Goal: Information Seeking & Learning: Learn about a topic

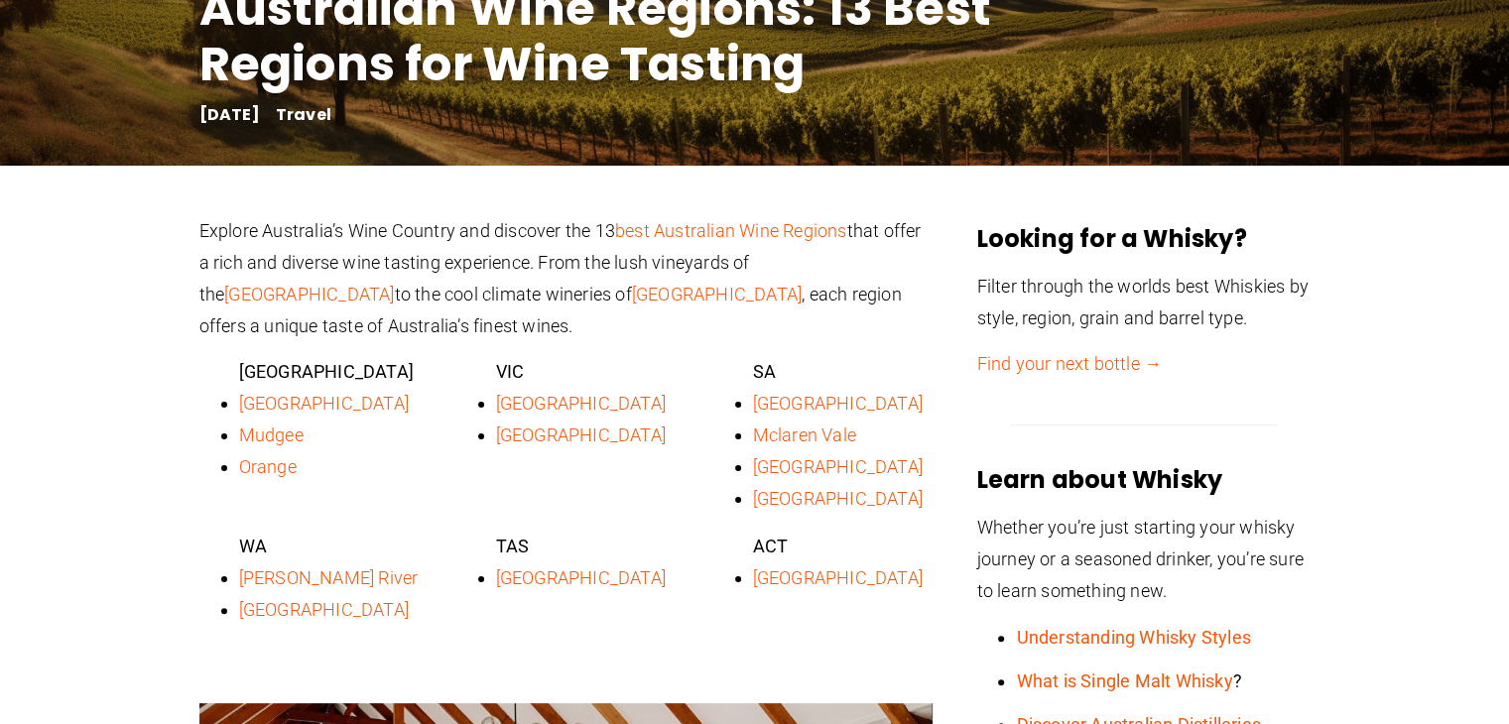
scroll to position [370, 0]
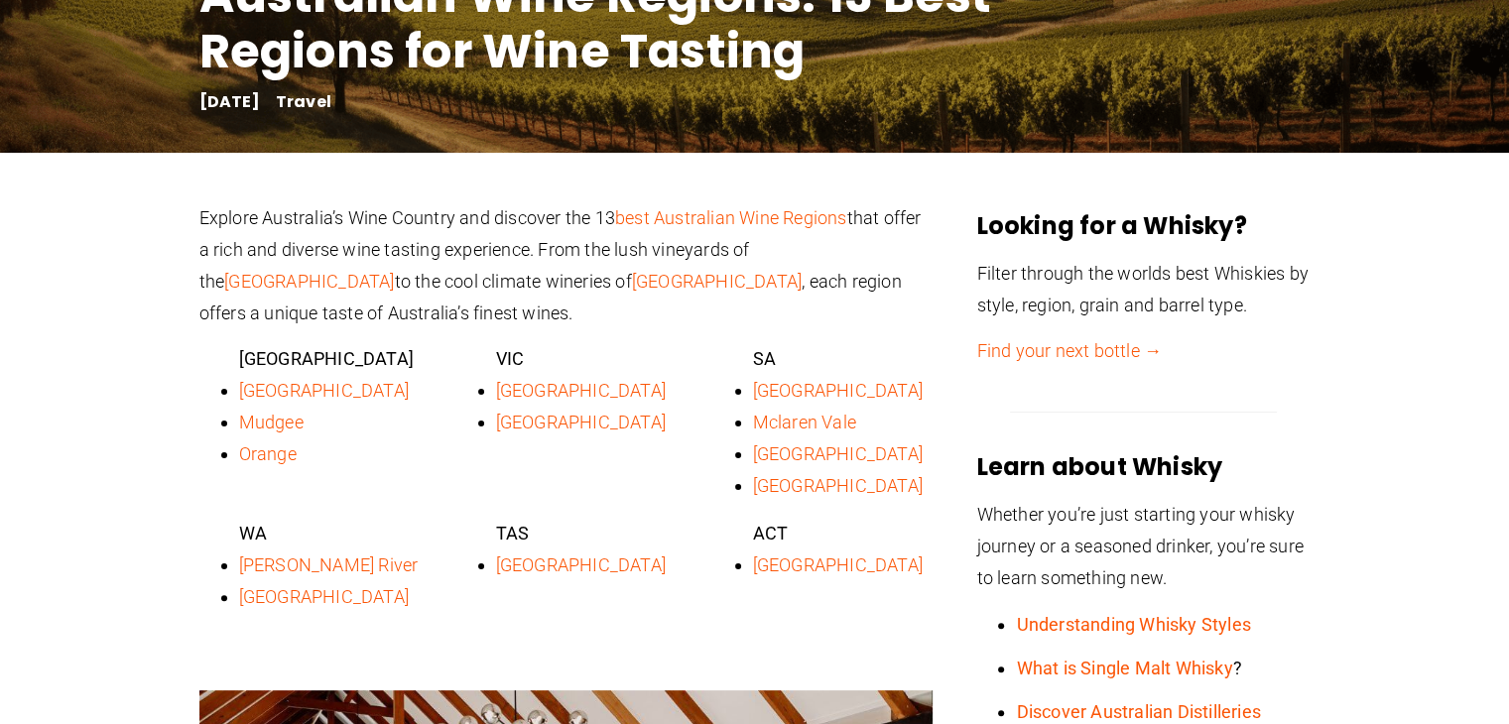
click at [274, 453] on link "Orange" at bounding box center [268, 454] width 58 height 21
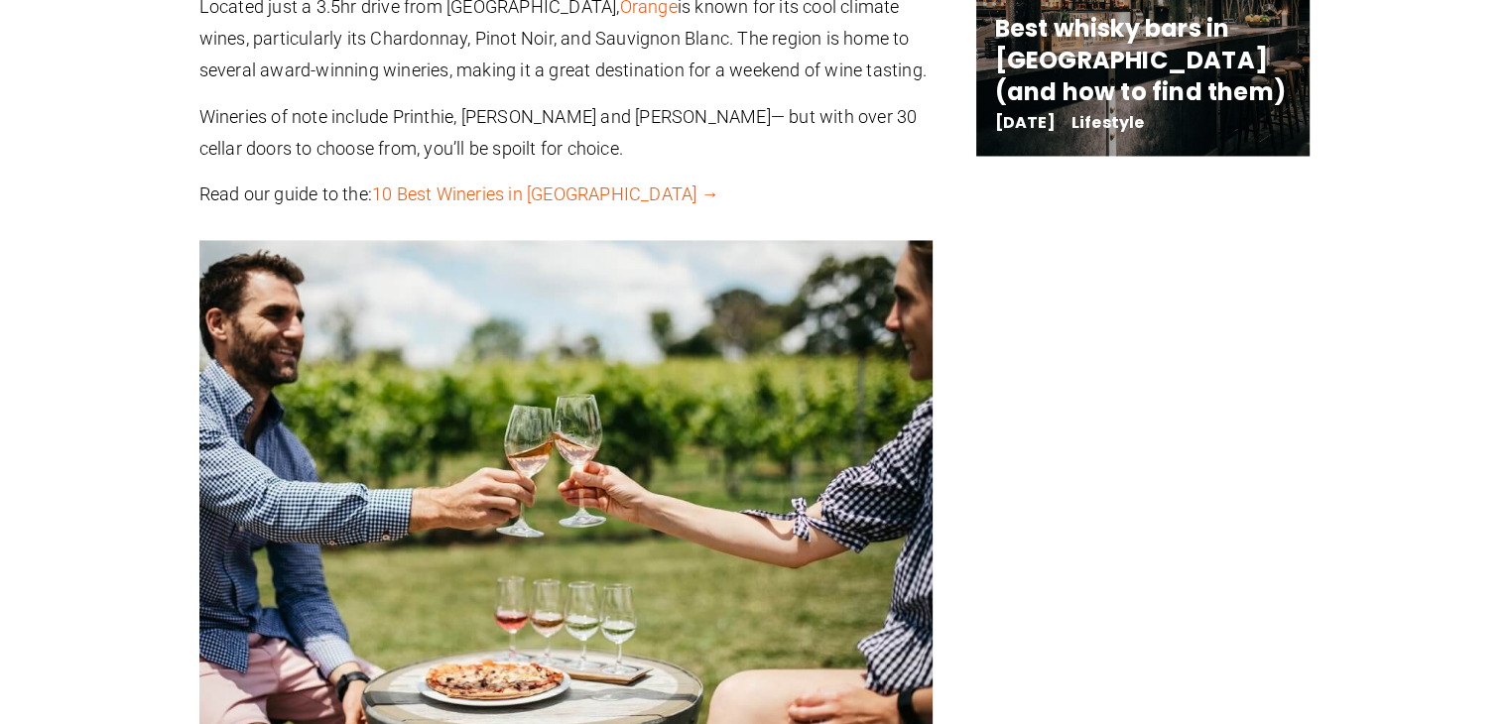
scroll to position [3199, 0]
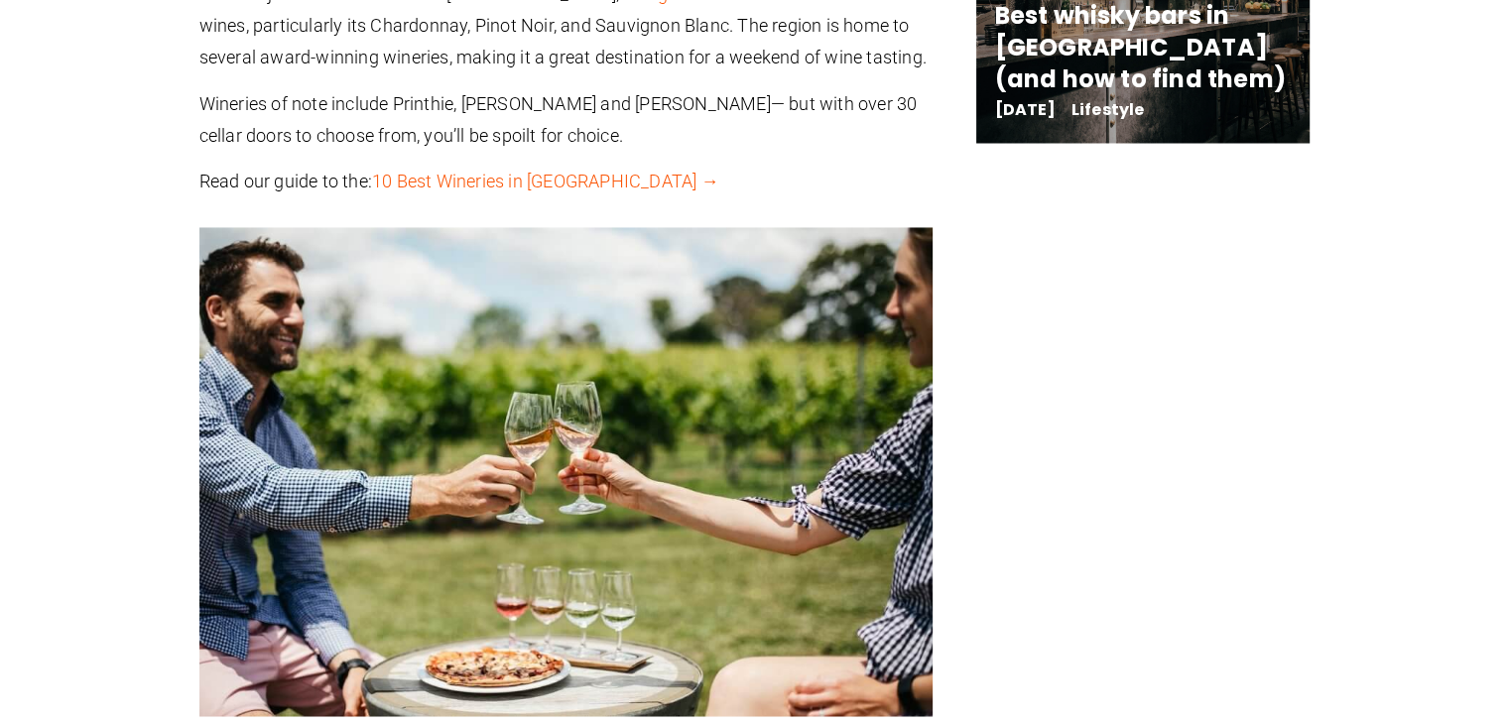
click at [493, 171] on link "10 Best Wineries in Orange →" at bounding box center [545, 181] width 347 height 21
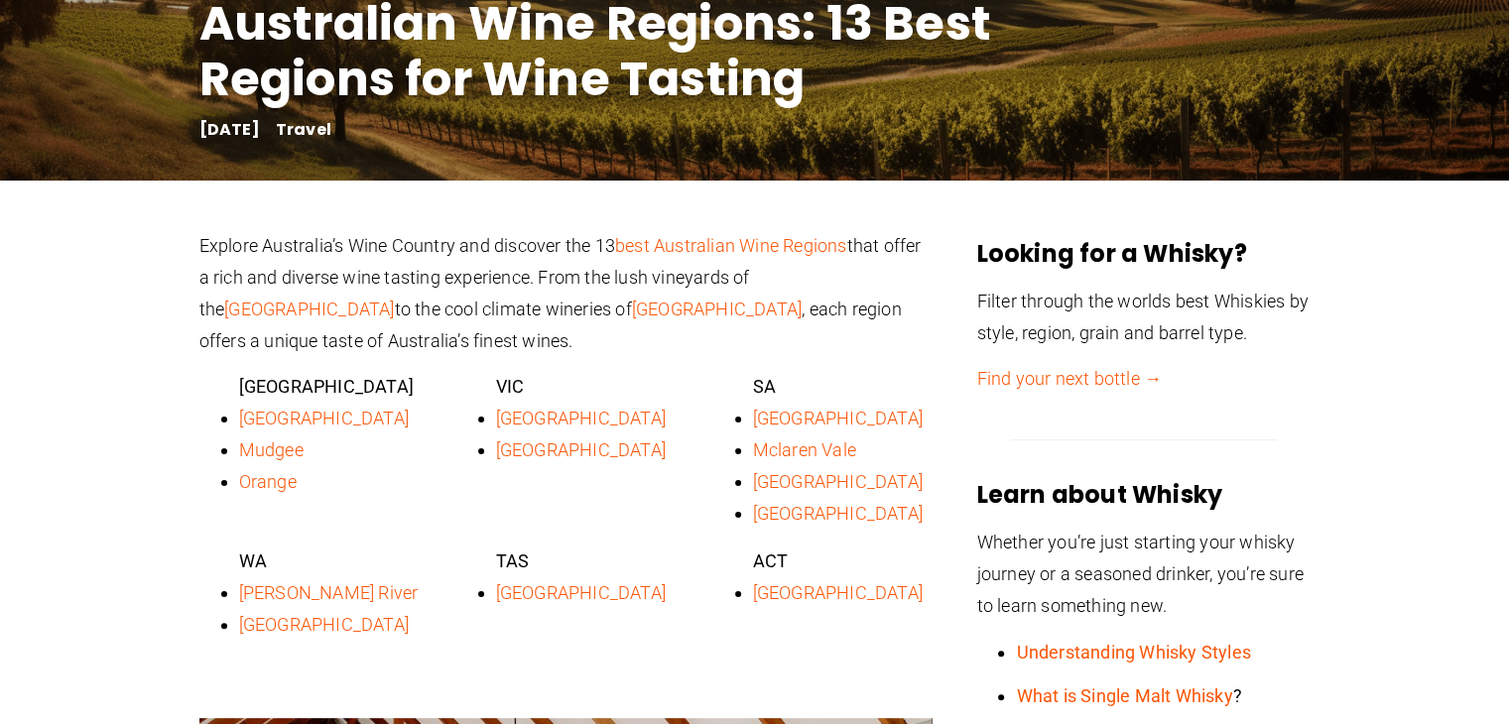
scroll to position [480, 0]
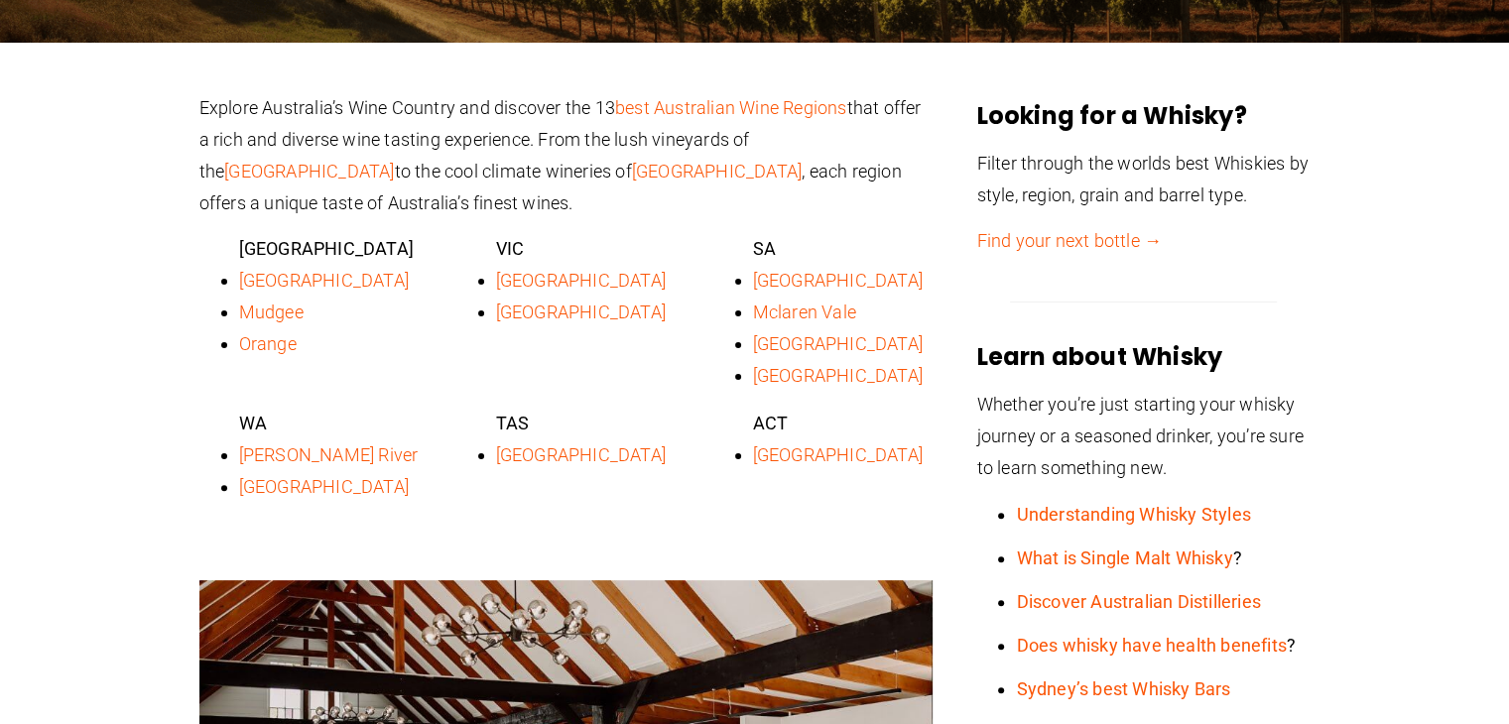
click at [326, 286] on link "Hunter Valley" at bounding box center [324, 280] width 170 height 21
click at [286, 322] on link "Mudgee" at bounding box center [271, 312] width 64 height 21
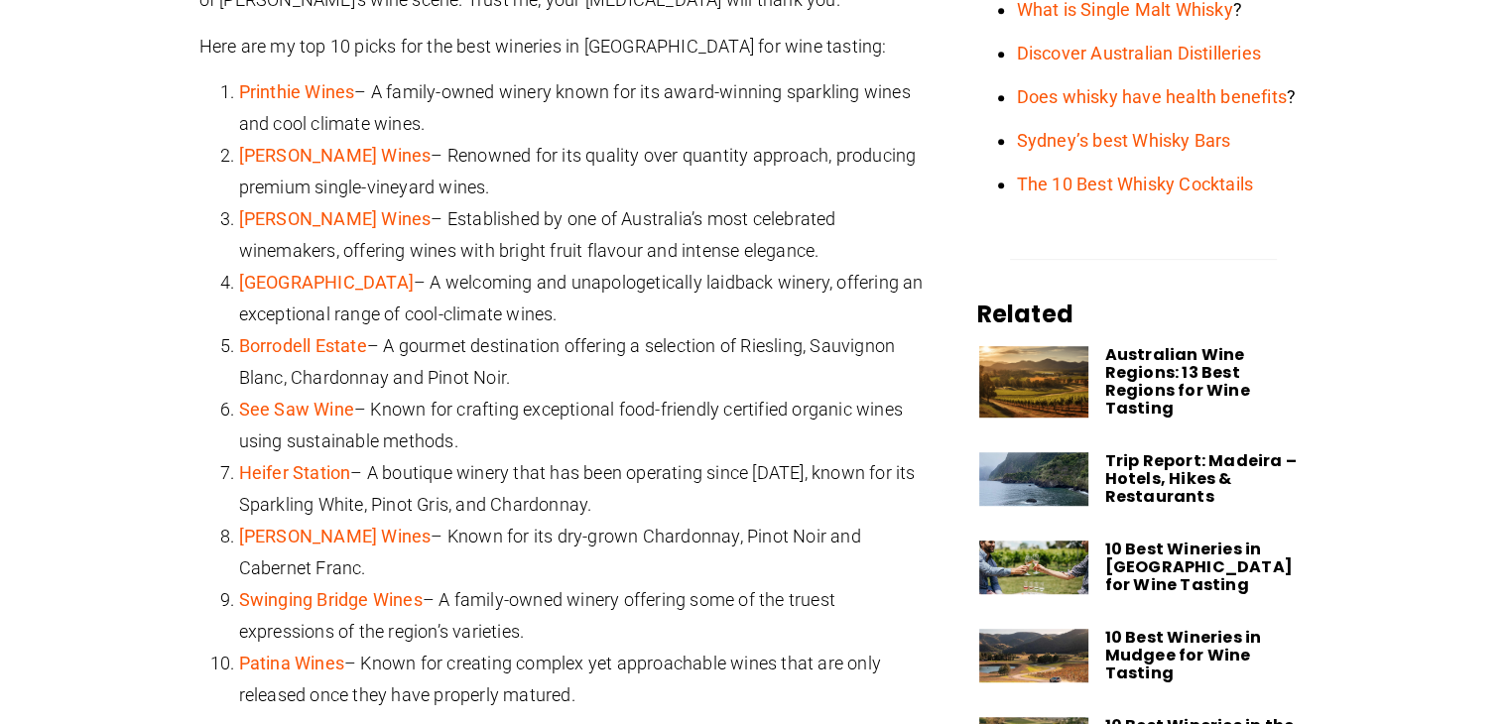
scroll to position [1270, 0]
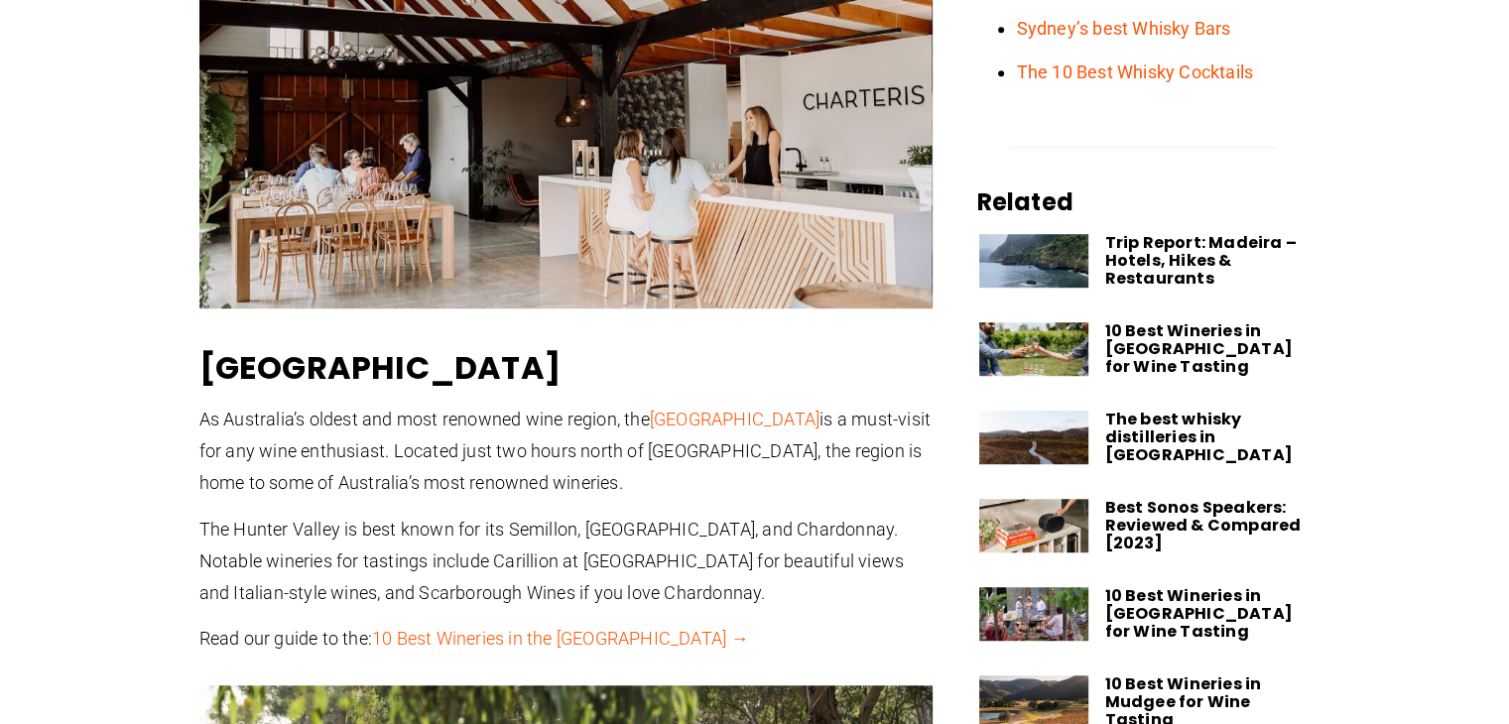
scroll to position [1187, 0]
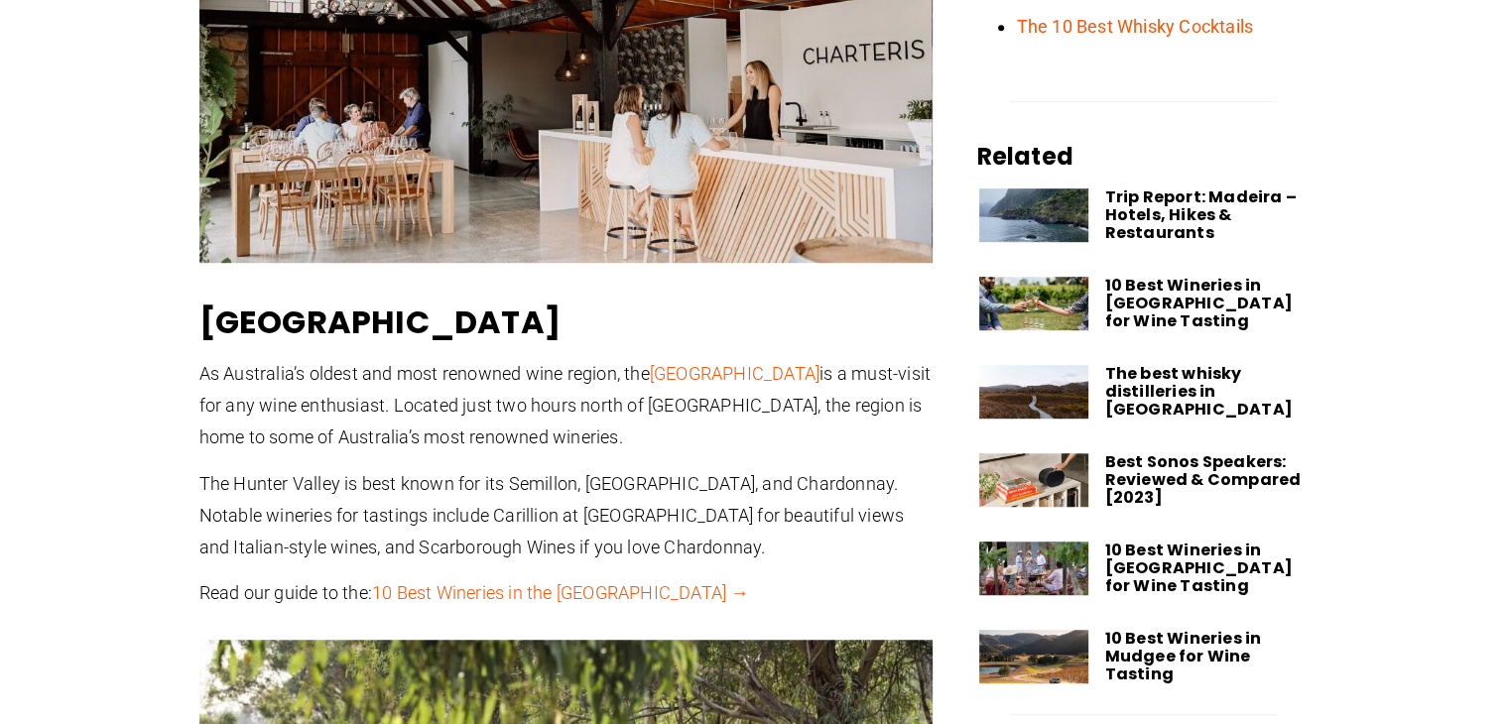
click at [573, 594] on link "10 Best Wineries in the [GEOGRAPHIC_DATA] →" at bounding box center [560, 592] width 377 height 21
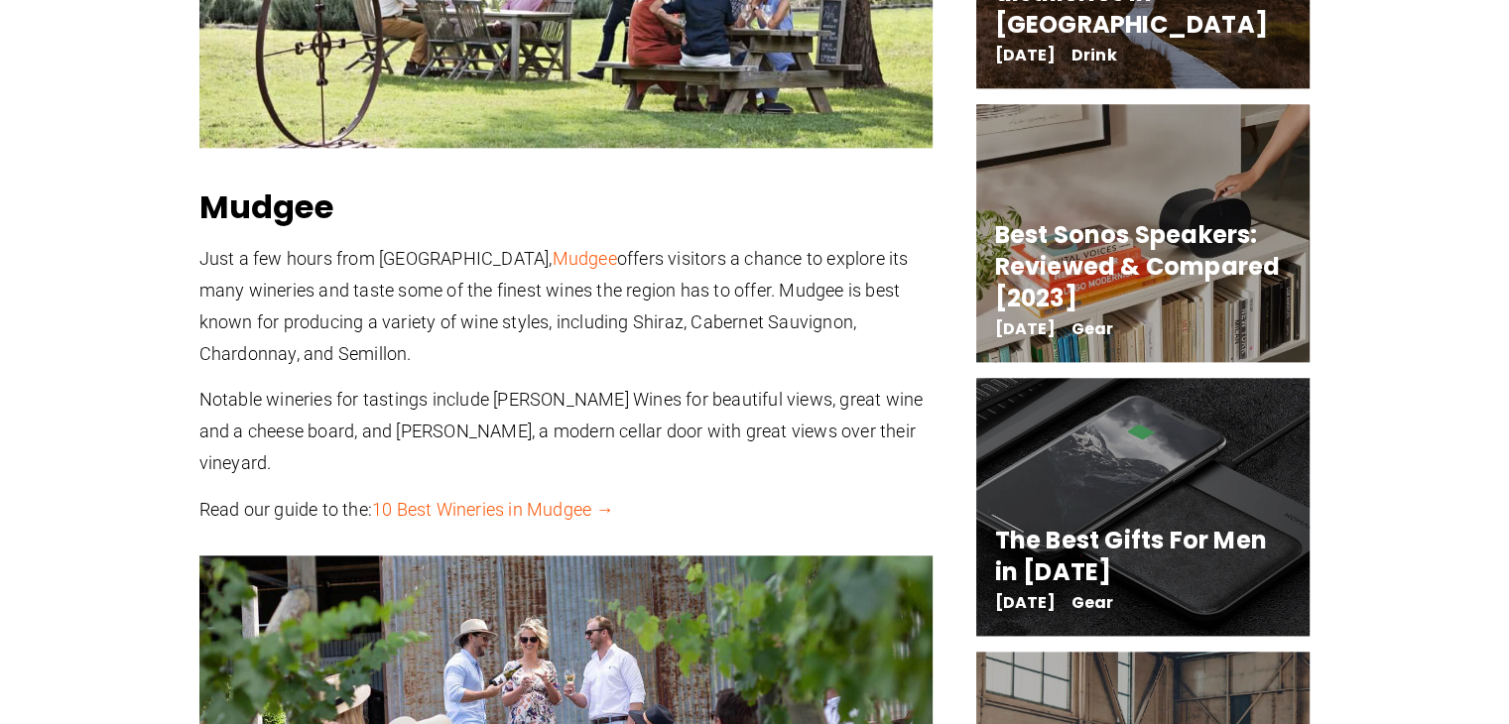
scroll to position [2204, 0]
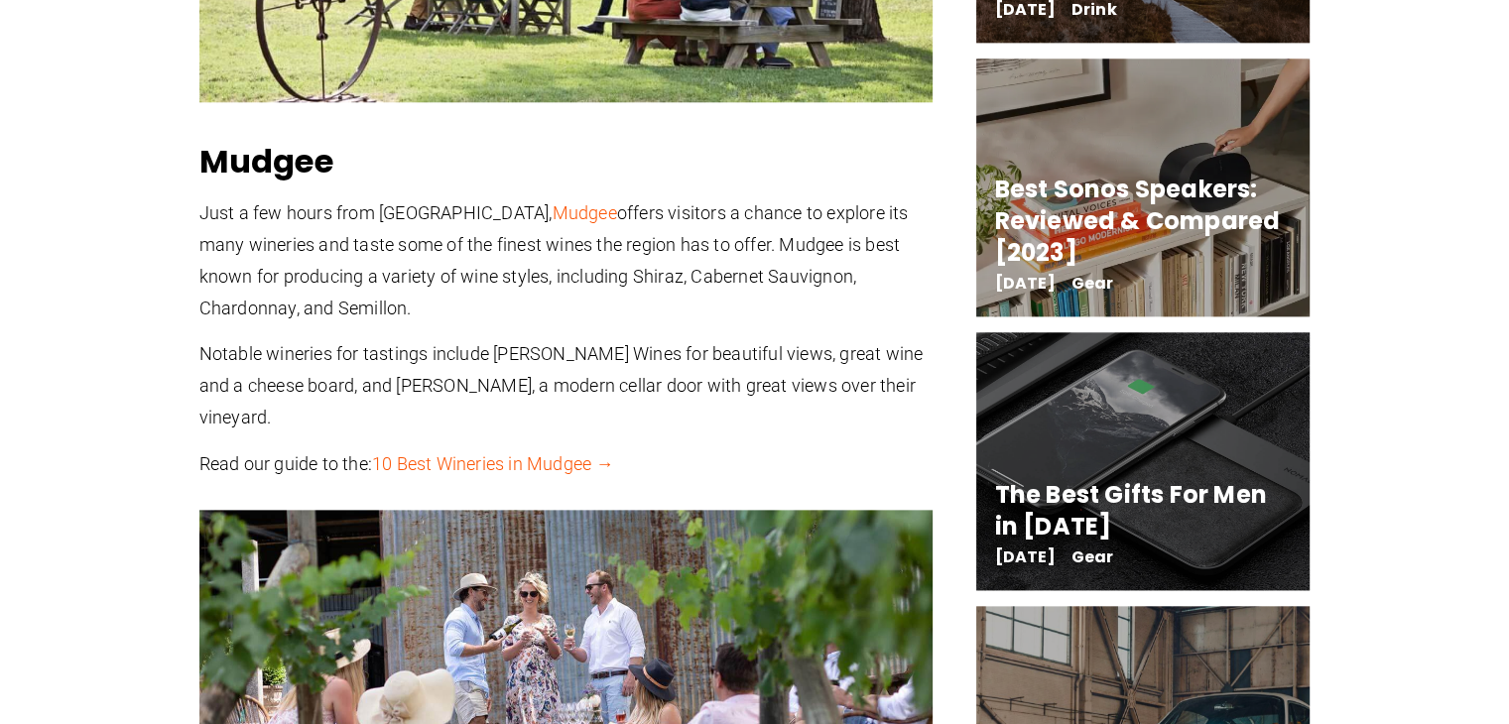
click at [527, 453] on link "10 Best Wineries in Mudgee →" at bounding box center [493, 463] width 242 height 21
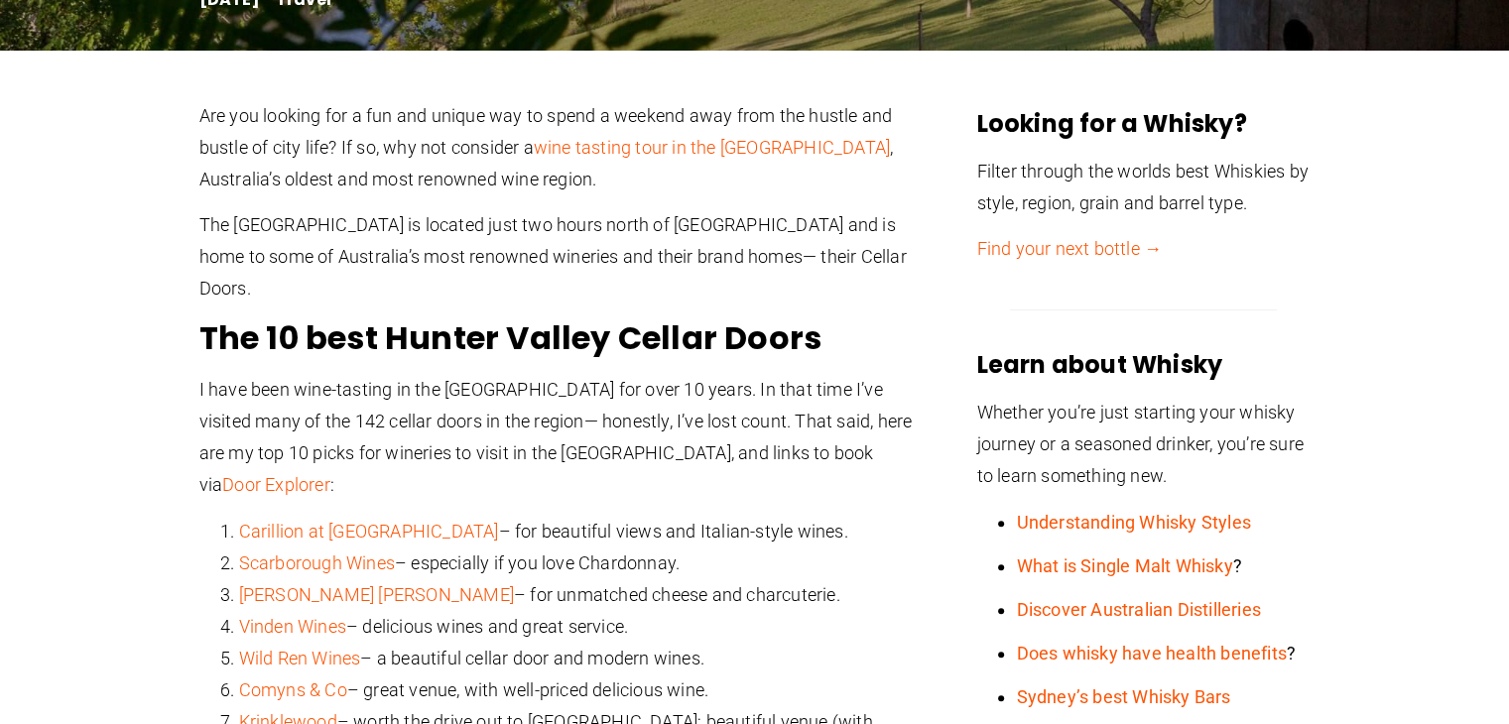
scroll to position [679, 0]
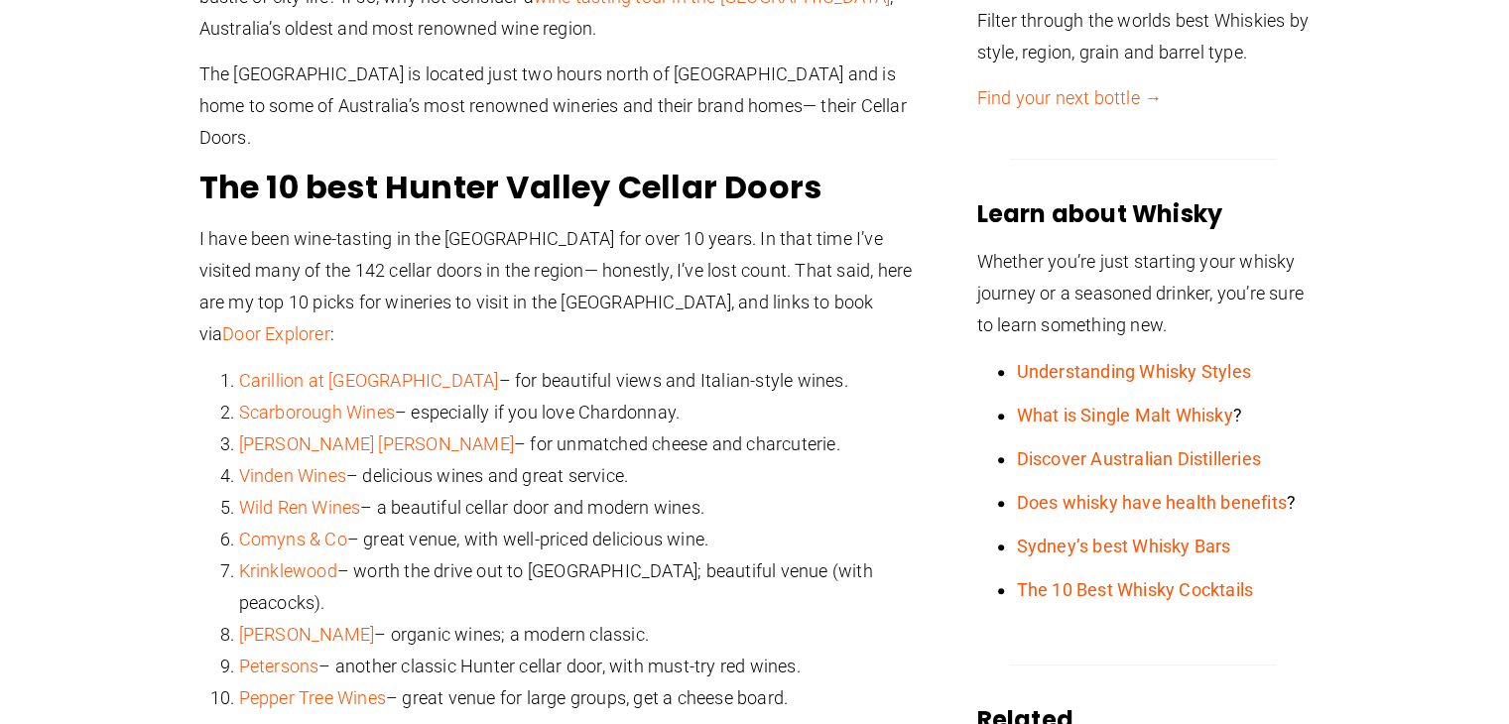
click at [345, 688] on link "Pepper Tree Wines" at bounding box center [312, 698] width 147 height 21
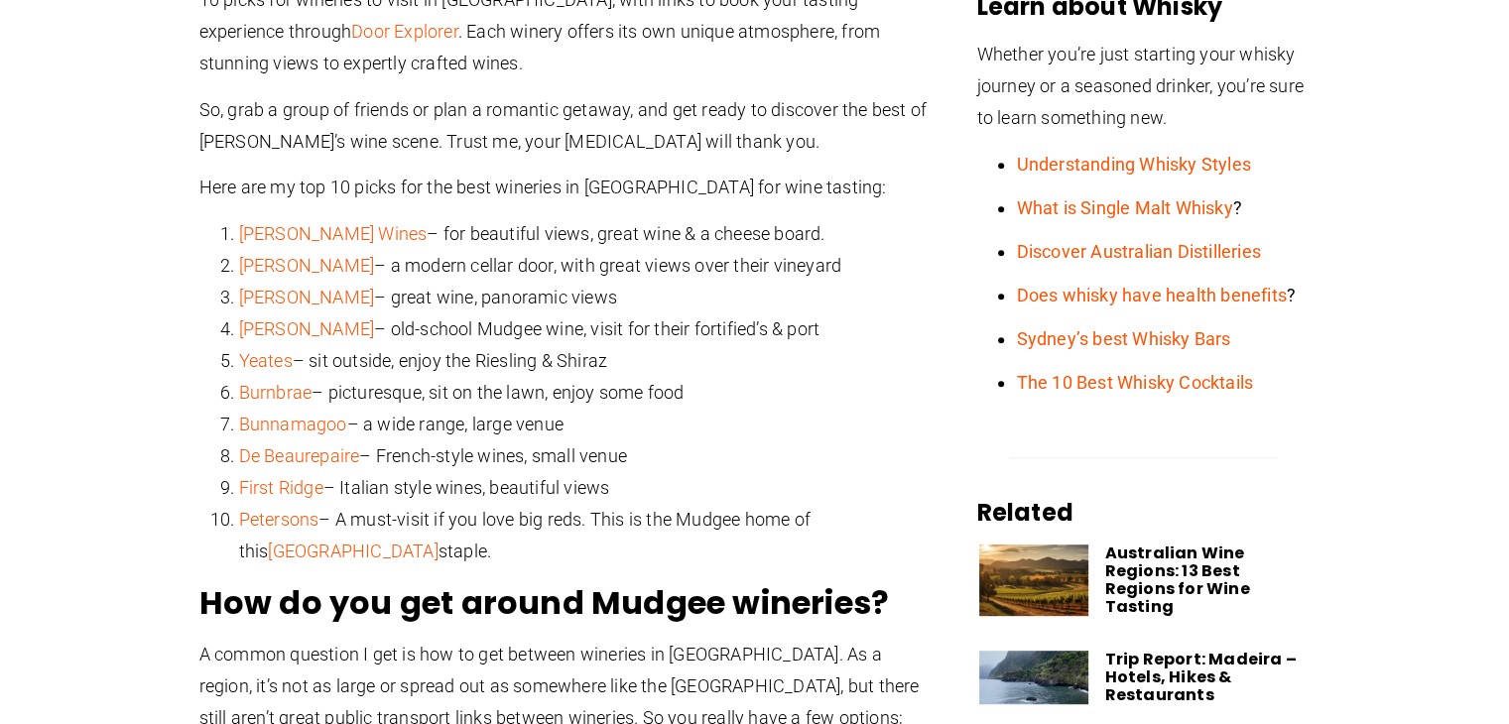
scroll to position [837, 0]
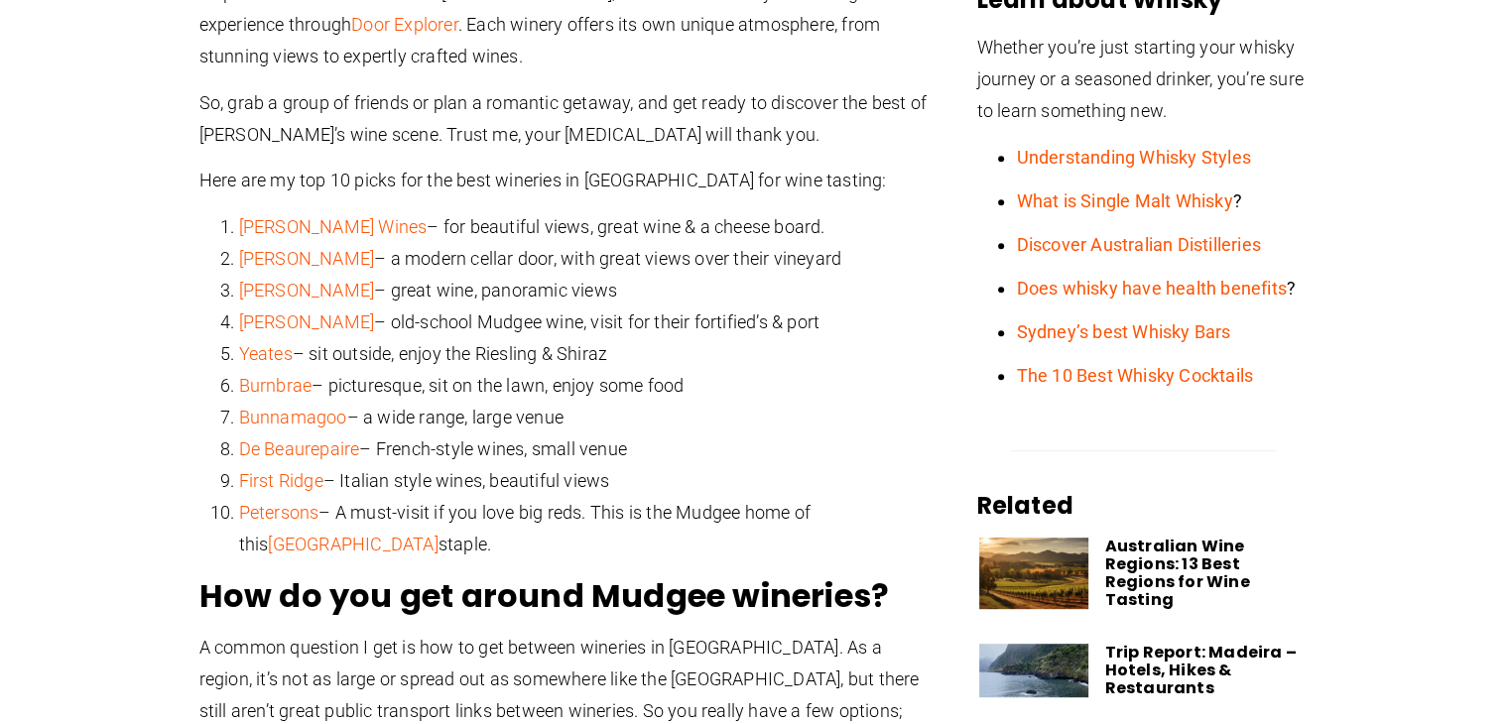
click at [306, 225] on link "[PERSON_NAME] Wines" at bounding box center [333, 226] width 189 height 21
click at [270, 250] on link "[PERSON_NAME]" at bounding box center [307, 258] width 136 height 21
click at [259, 326] on link "[PERSON_NAME]" at bounding box center [307, 322] width 136 height 21
click at [261, 388] on link "Burnbrae" at bounding box center [275, 385] width 73 height 21
click at [268, 505] on link "Petersons" at bounding box center [279, 512] width 80 height 21
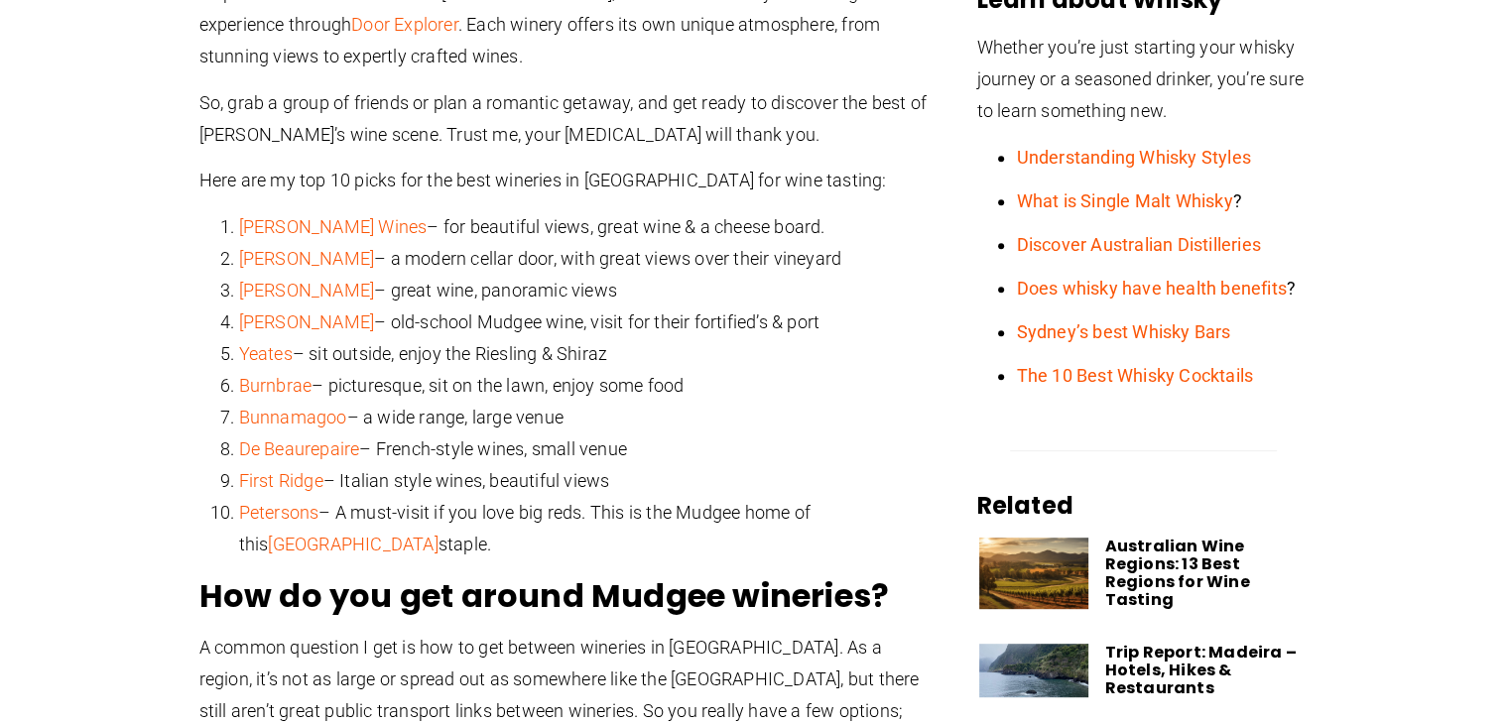
click at [282, 478] on link "First Ridge" at bounding box center [281, 480] width 84 height 21
